Goal: Information Seeking & Learning: Learn about a topic

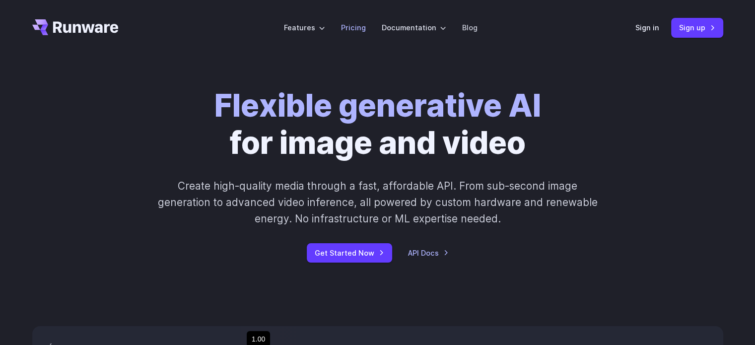
click at [357, 27] on link "Pricing" at bounding box center [353, 27] width 25 height 11
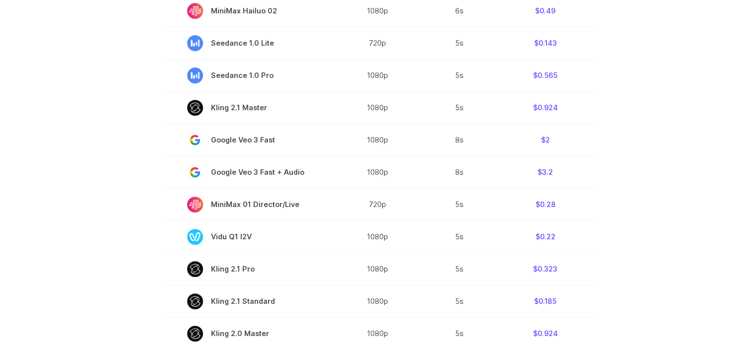
scroll to position [199, 0]
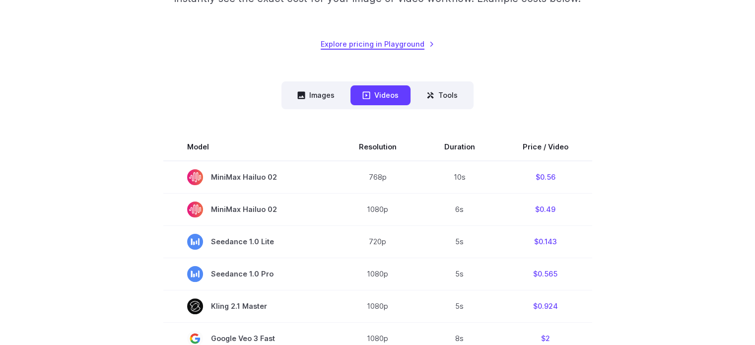
click at [391, 46] on link "Explore pricing in Playground" at bounding box center [378, 43] width 114 height 11
